Goal: Check status: Check status

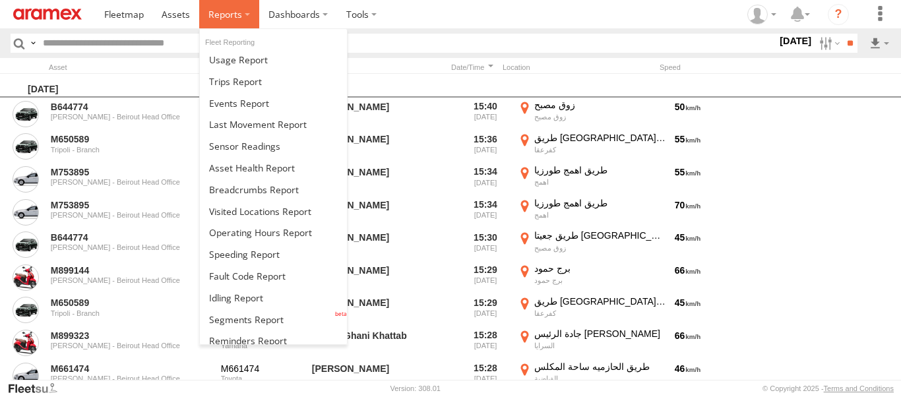
click at [242, 14] on label at bounding box center [229, 14] width 60 height 28
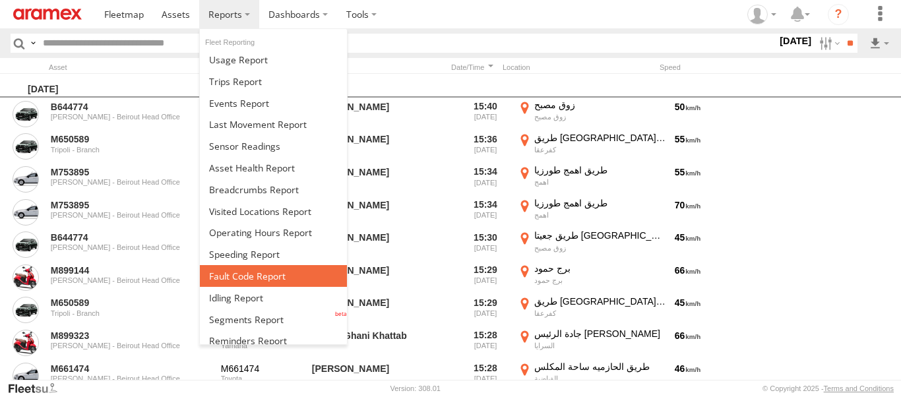
click at [257, 284] on link at bounding box center [273, 276] width 147 height 22
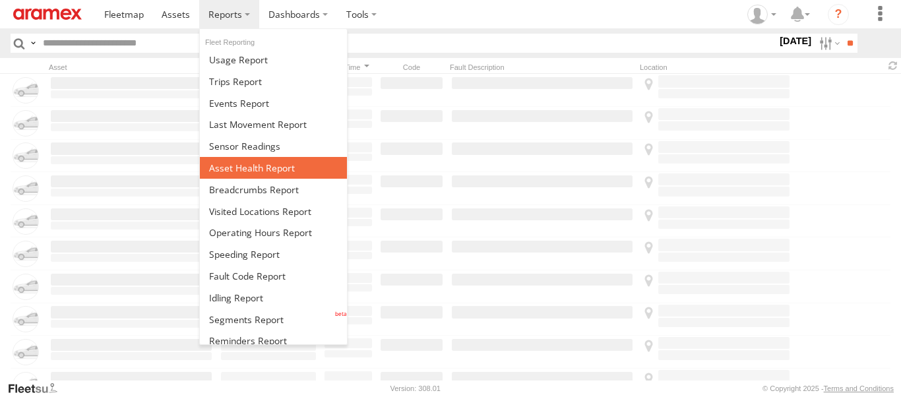
click at [221, 172] on span at bounding box center [252, 168] width 86 height 13
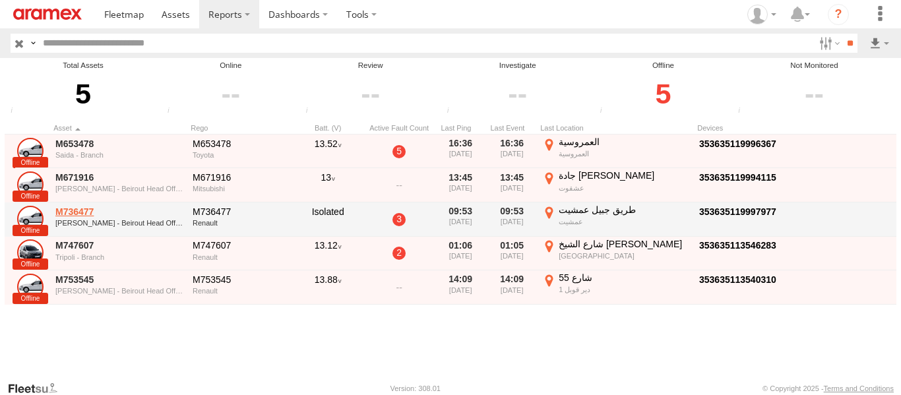
click at [78, 215] on link "M736477" at bounding box center [119, 212] width 128 height 12
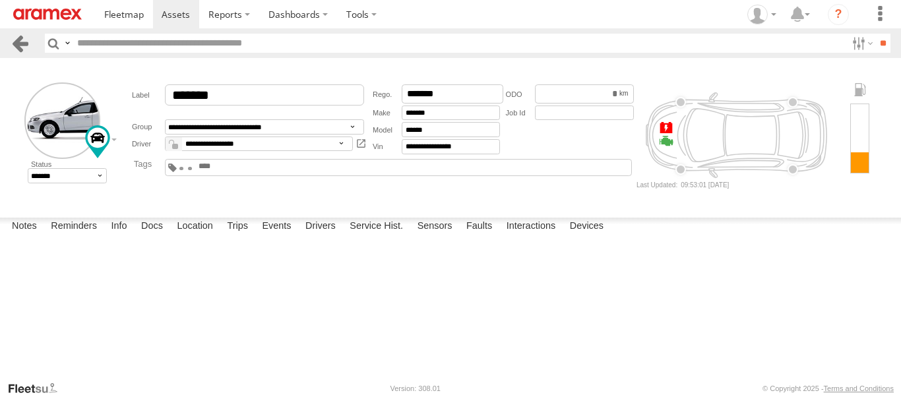
click at [22, 42] on link at bounding box center [20, 43] width 19 height 19
